Goal: Task Accomplishment & Management: Use online tool/utility

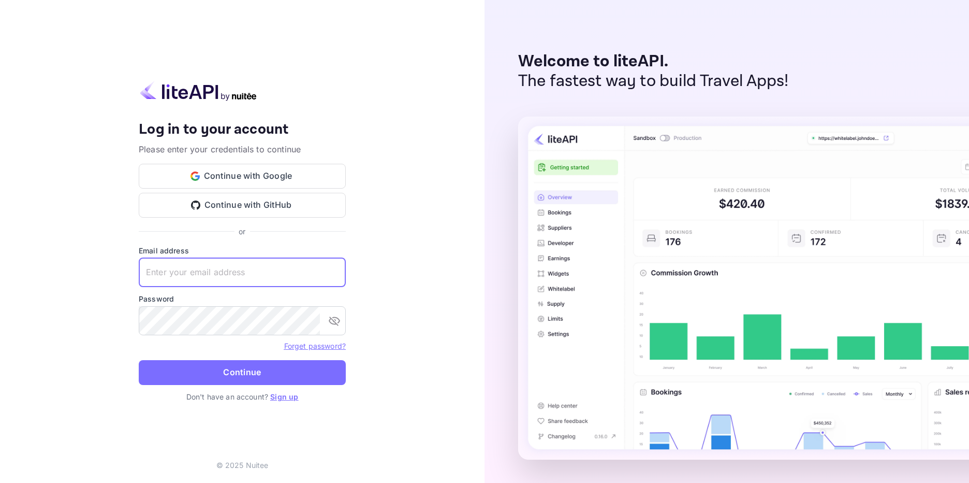
click at [207, 265] on input "text" at bounding box center [242, 272] width 207 height 29
paste input "[EMAIL_ADDRESS][DOMAIN_NAME]"
type input "[EMAIL_ADDRESS][DOMAIN_NAME]"
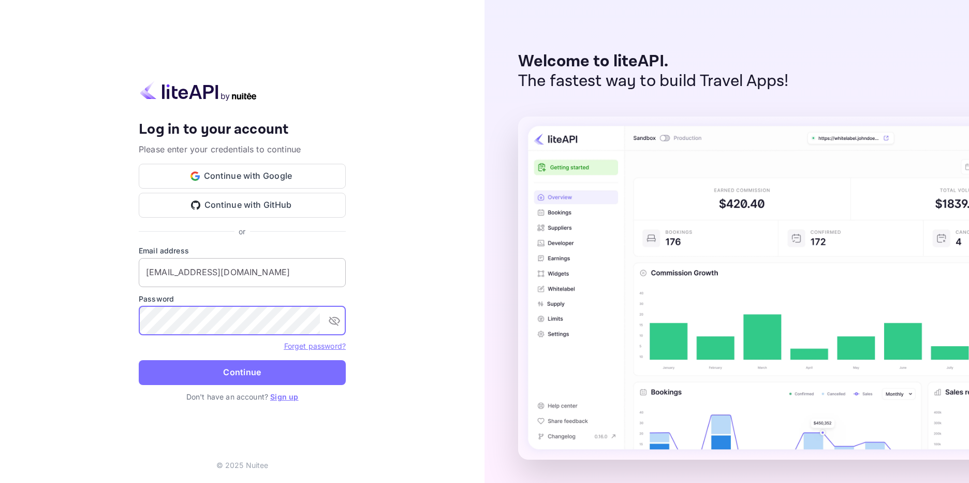
click at [311, 274] on input "[EMAIL_ADDRESS][DOMAIN_NAME]" at bounding box center [242, 272] width 207 height 29
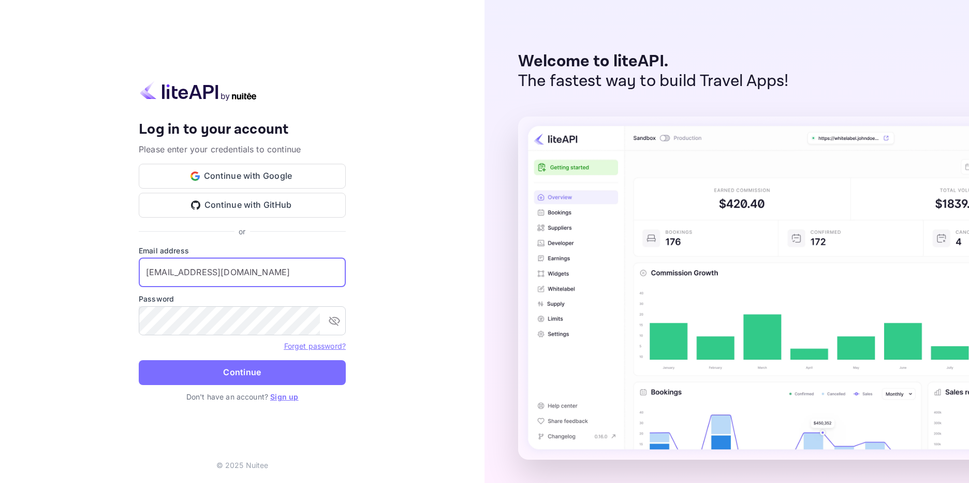
click at [327, 274] on input "[EMAIL_ADDRESS][DOMAIN_NAME]" at bounding box center [242, 272] width 207 height 29
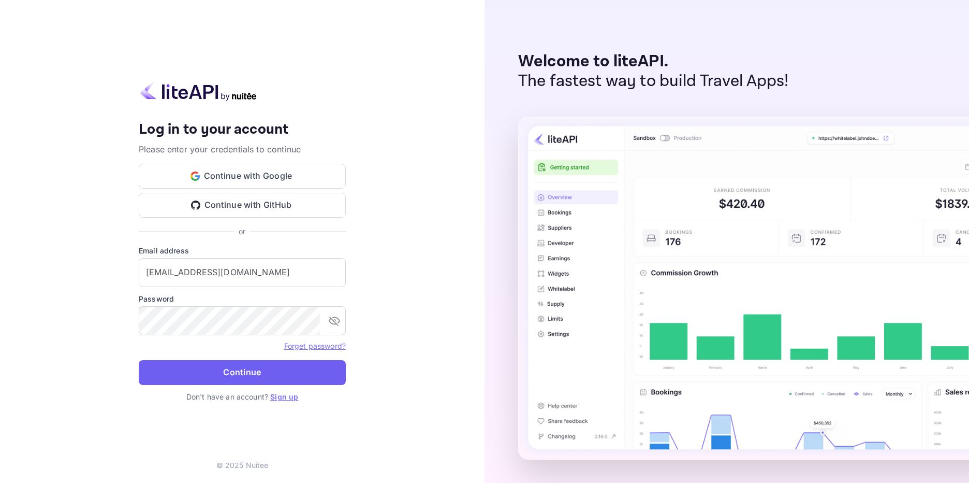
click at [284, 379] on button "Continue" at bounding box center [242, 372] width 207 height 25
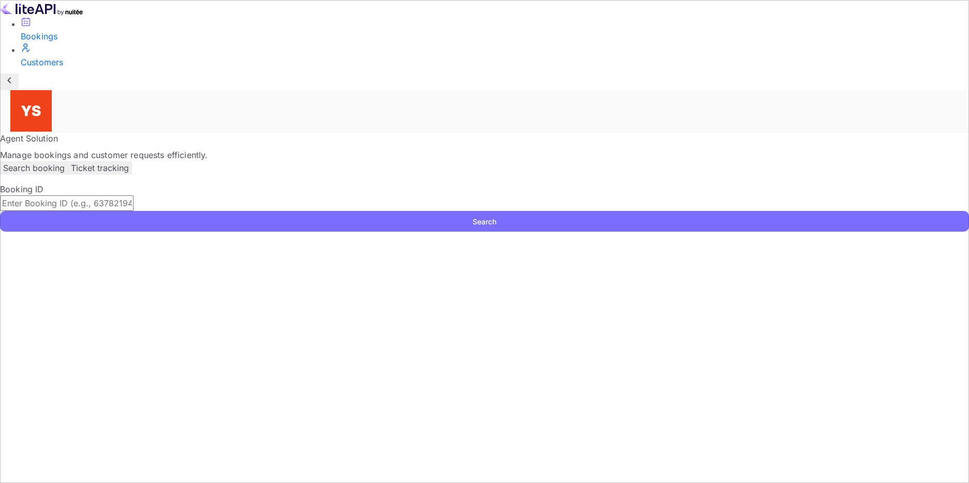
click at [134, 195] on input "text" at bounding box center [67, 203] width 134 height 16
paste input "9516563"
type input "9516563"
click at [715, 211] on button "Search" at bounding box center [484, 221] width 969 height 21
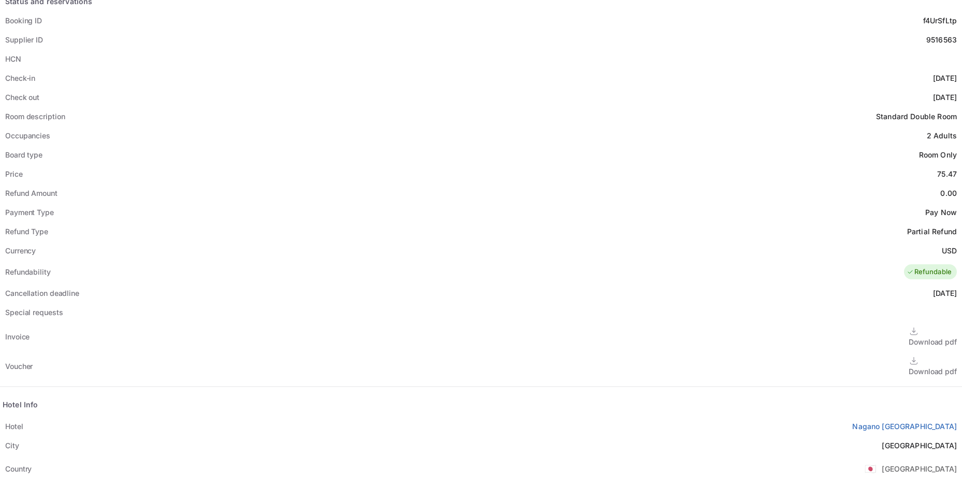
scroll to position [352, 0]
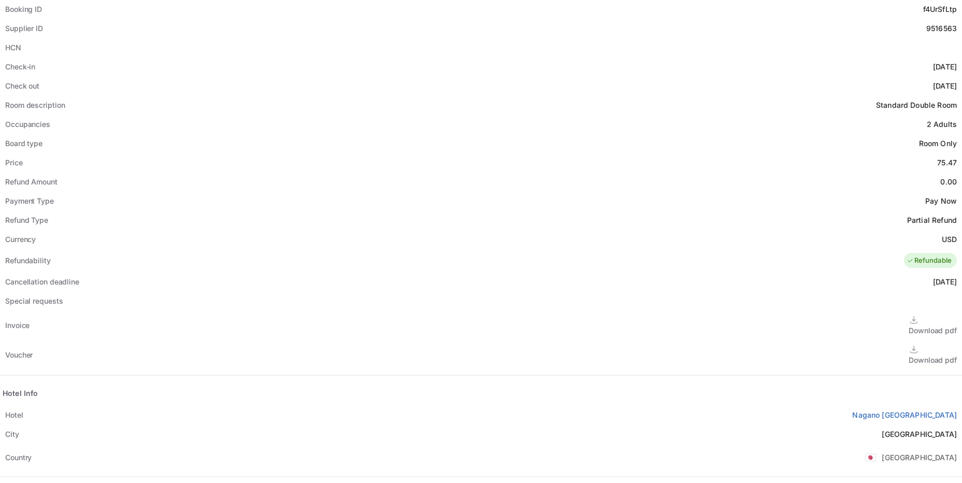
click at [908, 354] on div "Download pdf" at bounding box center [932, 359] width 48 height 11
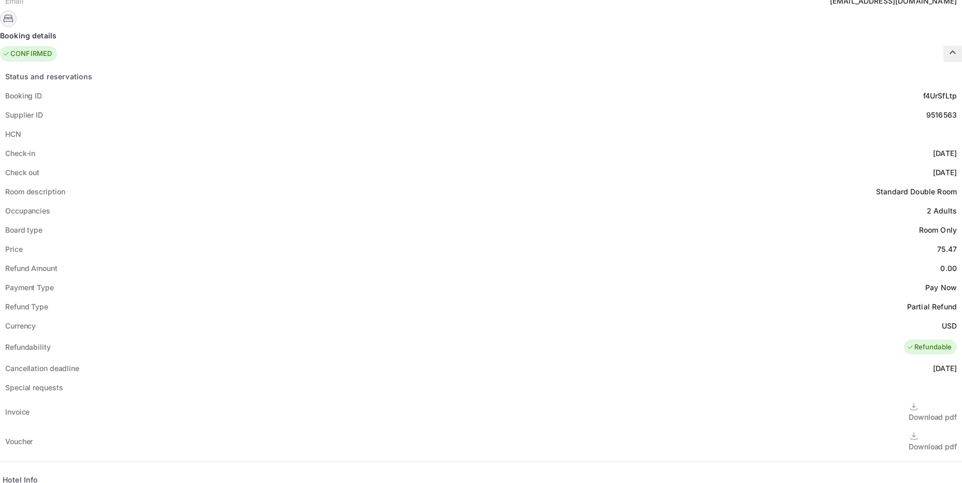
scroll to position [248, 0]
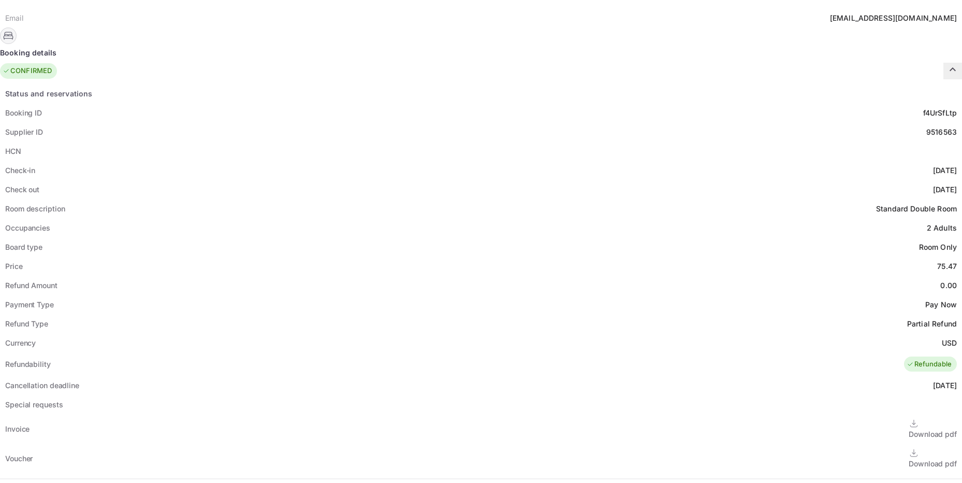
click at [908, 428] on div "Download pdf" at bounding box center [932, 433] width 48 height 11
